Goal: Transaction & Acquisition: Purchase product/service

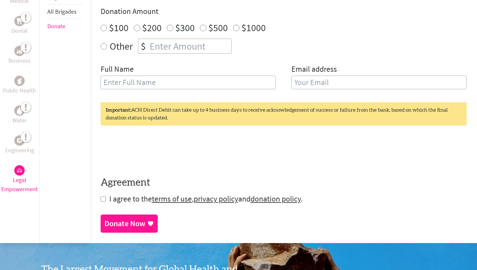
scroll to position [257, 0]
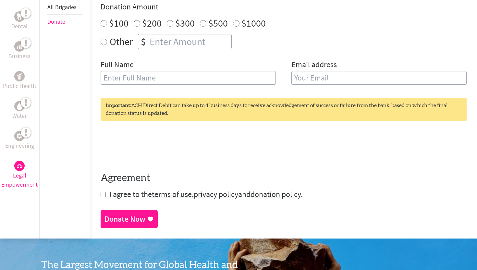
radio input "true"
click at [169, 40] on input "number" at bounding box center [189, 41] width 83 height 14
type input "1100.00"
click at [158, 75] on input "text" at bounding box center [188, 78] width 175 height 14
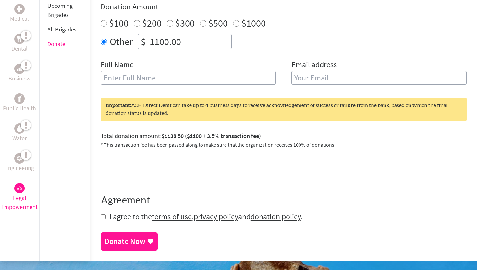
click at [224, 141] on p "* This transaction fee has been passed along to make sure that the organization…" at bounding box center [284, 145] width 366 height 8
click at [154, 80] on input "text" at bounding box center [188, 78] width 175 height 14
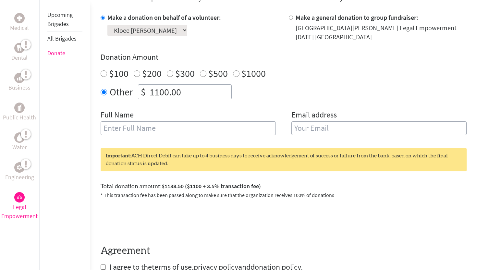
scroll to position [207, 0]
type input "Kloee"
click at [375, 127] on input "email" at bounding box center [378, 128] width 175 height 14
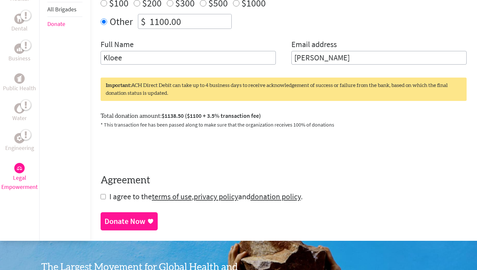
scroll to position [288, 0]
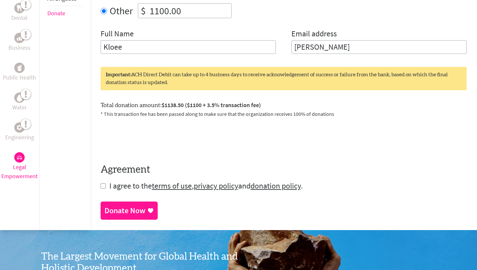
type input "[PERSON_NAME]"
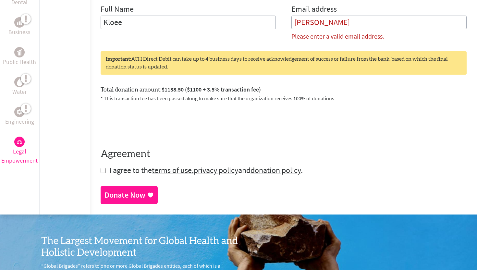
scroll to position [335, 0]
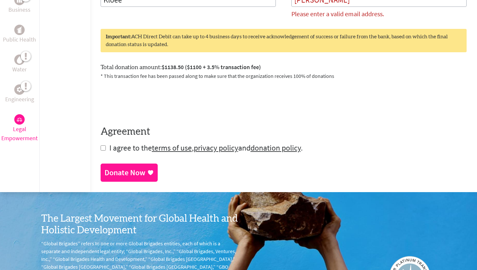
click at [102, 148] on input "checkbox" at bounding box center [103, 147] width 5 height 5
checkbox input "true"
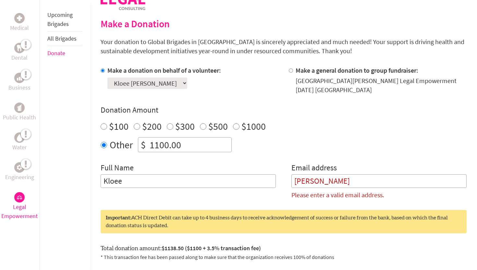
scroll to position [152, 0]
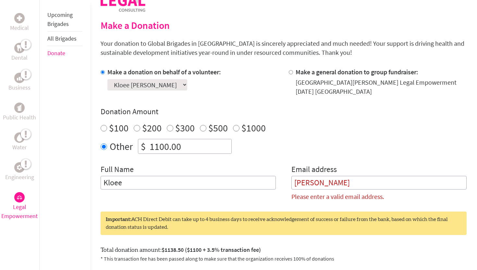
drag, startPoint x: 326, startPoint y: 179, endPoint x: 287, endPoint y: 185, distance: 40.0
click at [287, 185] on div "Full Name Kloee Email address [PERSON_NAME] Please enter a valid email address." at bounding box center [284, 185] width 366 height 42
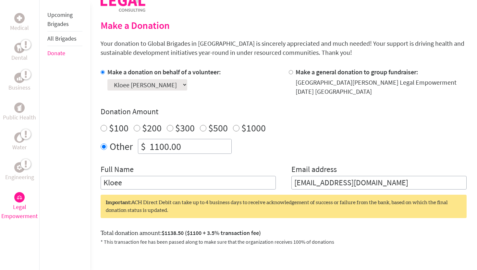
type input "[EMAIL_ADDRESS][DOMAIN_NAME]"
click at [360, 153] on div "Other $ 1100.00" at bounding box center [284, 146] width 366 height 15
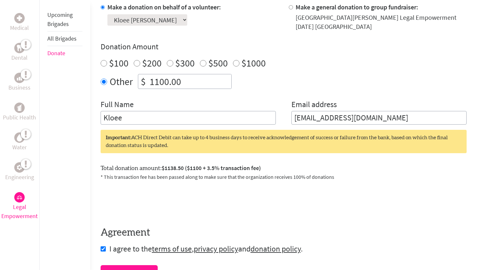
scroll to position [384, 0]
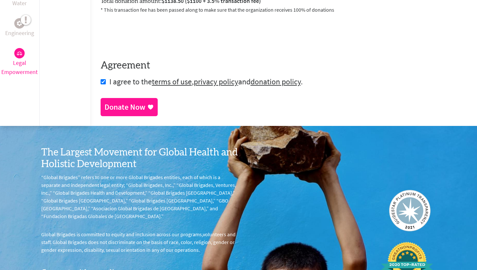
click at [139, 103] on div "Donate Now" at bounding box center [124, 107] width 41 height 10
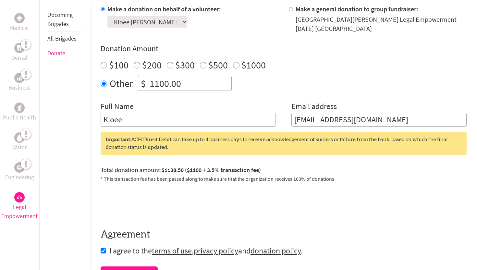
scroll to position [161, 0]
